Goal: Task Accomplishment & Management: Complete application form

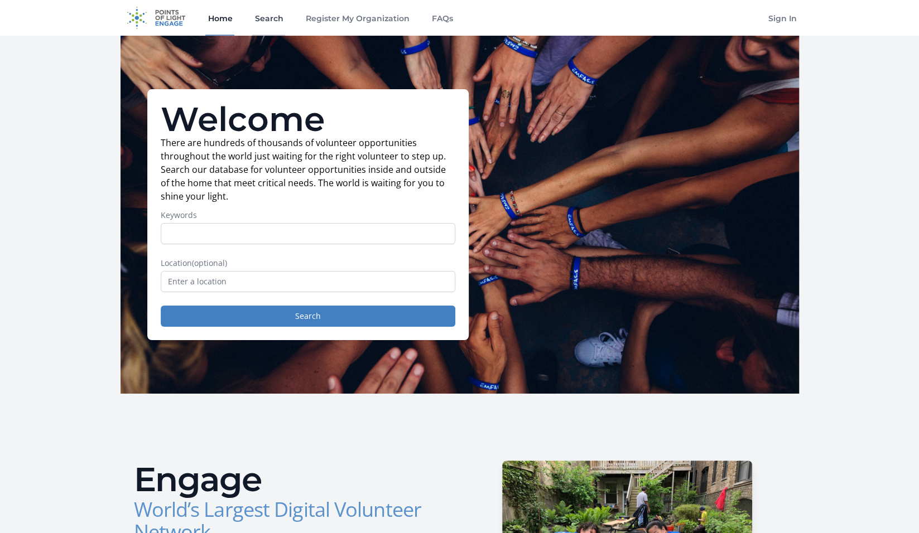
click at [265, 16] on link "Search" at bounding box center [268, 18] width 33 height 36
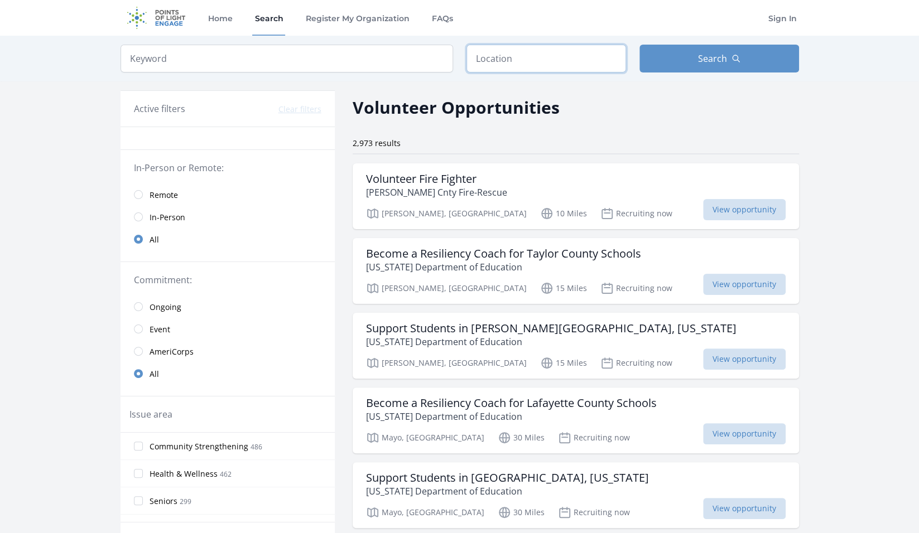
click at [520, 57] on input "text" at bounding box center [546, 59] width 160 height 28
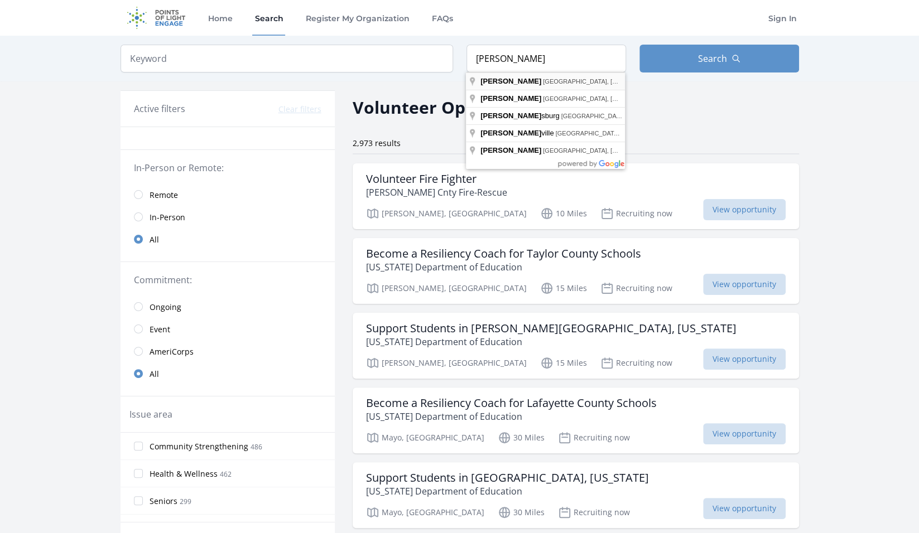
type input "[PERSON_NAME], [GEOGRAPHIC_DATA], [GEOGRAPHIC_DATA]"
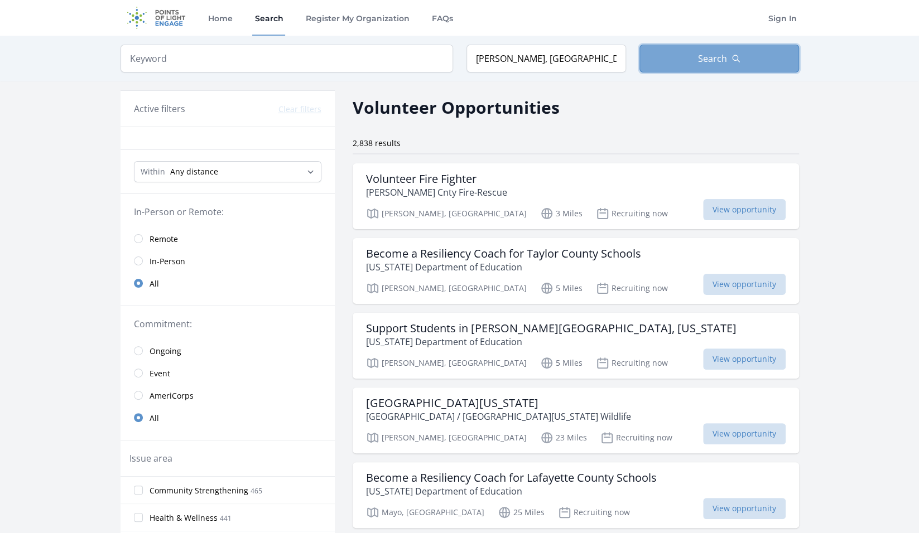
click at [682, 64] on button "Search" at bounding box center [719, 59] width 160 height 28
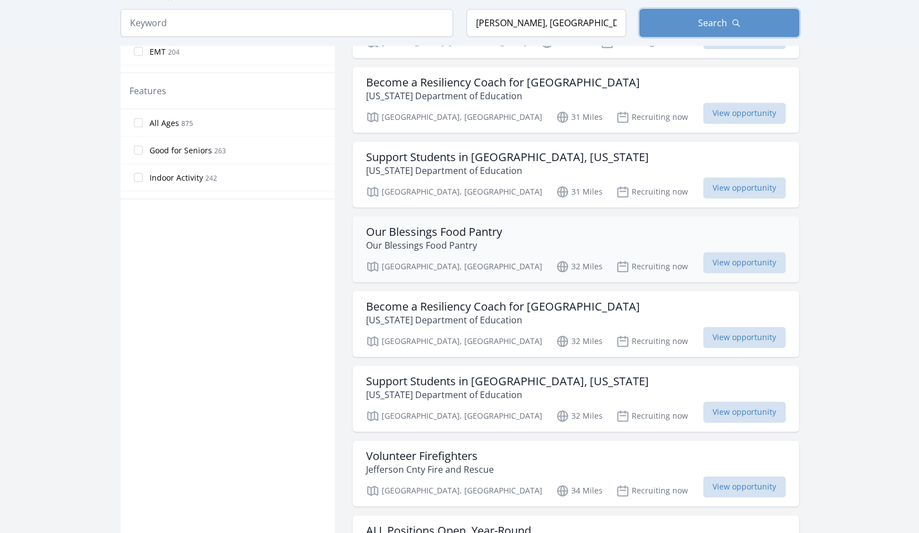
scroll to position [622, 0]
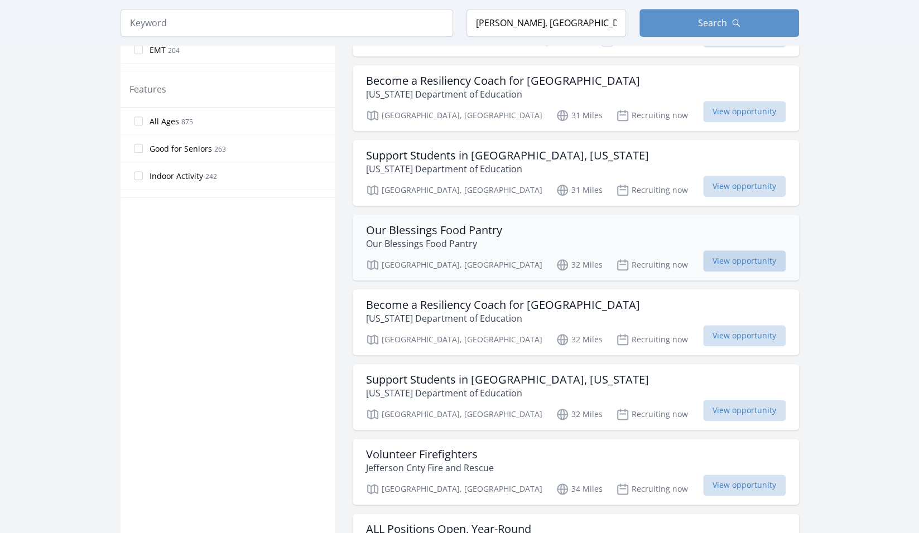
click at [738, 261] on span "View opportunity" at bounding box center [744, 261] width 83 height 21
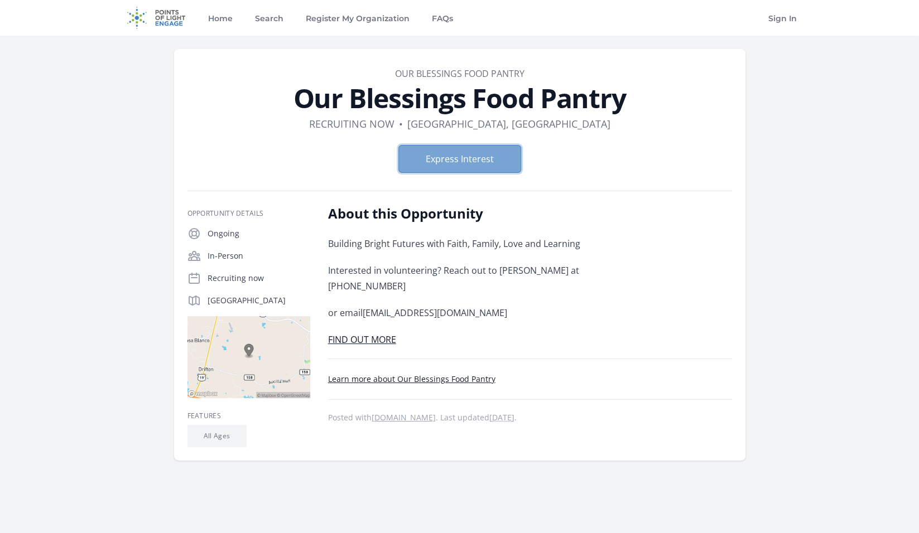
click at [445, 162] on button "Express Interest" at bounding box center [459, 159] width 123 height 28
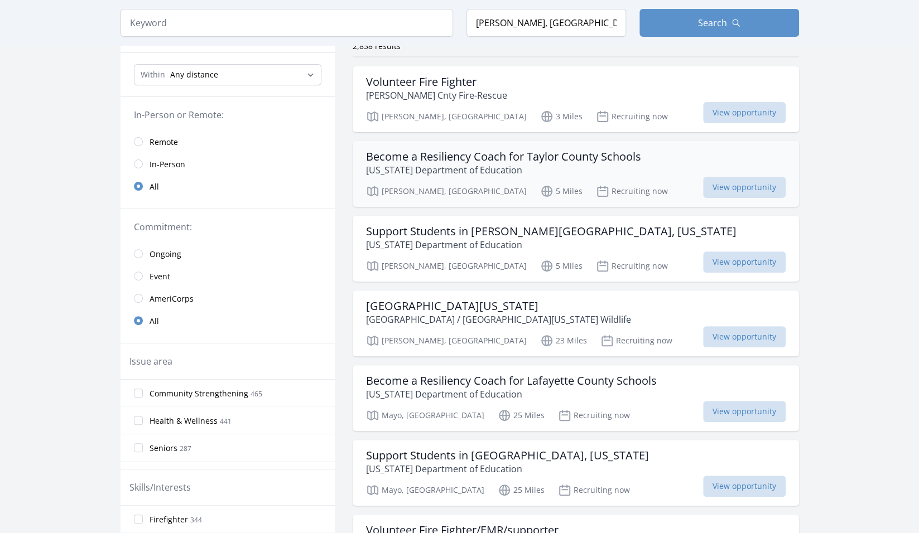
scroll to position [97, 0]
click at [746, 192] on span "View opportunity" at bounding box center [744, 187] width 83 height 21
